Goal: Task Accomplishment & Management: Manage account settings

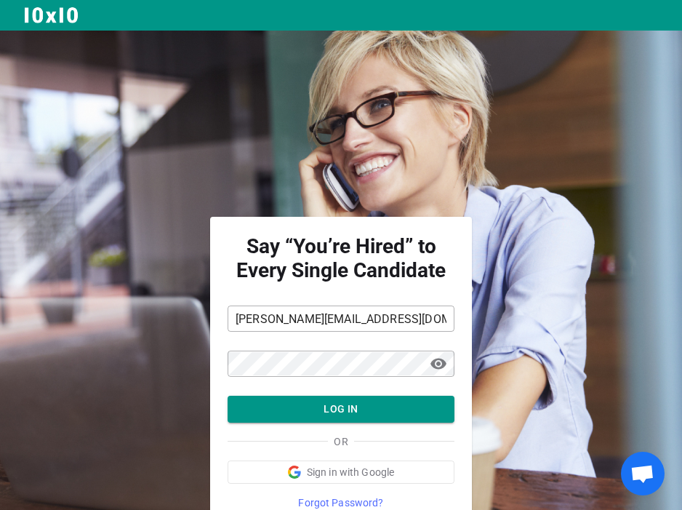
scroll to position [63, 0]
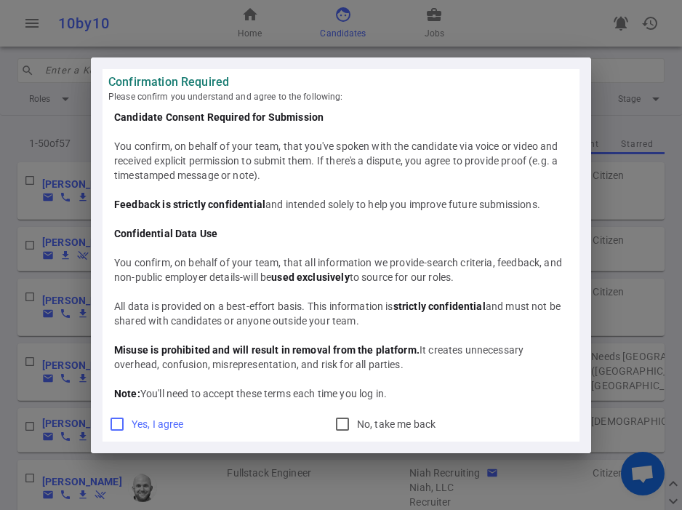
click at [122, 421] on input "Yes, I agree" at bounding box center [116, 423] width 17 height 17
checkbox input "true"
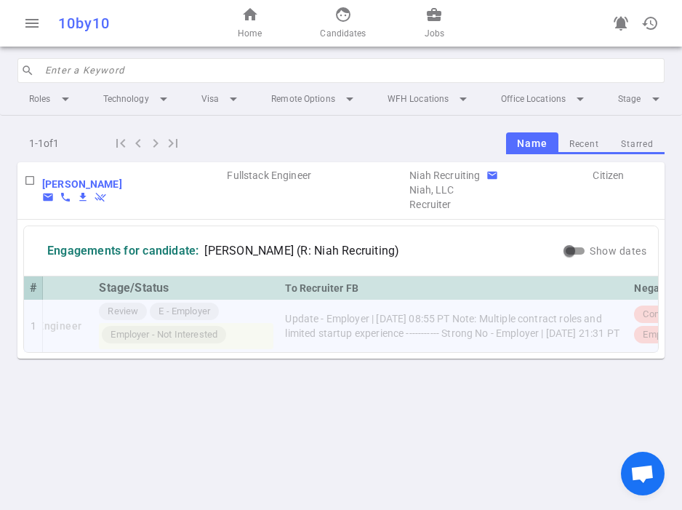
scroll to position [0, 241]
click at [503, 319] on td "Update - Employer | [DATE] 08:55 PT Note: Multiple contract roles and limited s…" at bounding box center [450, 326] width 349 height 52
